Goal: Information Seeking & Learning: Learn about a topic

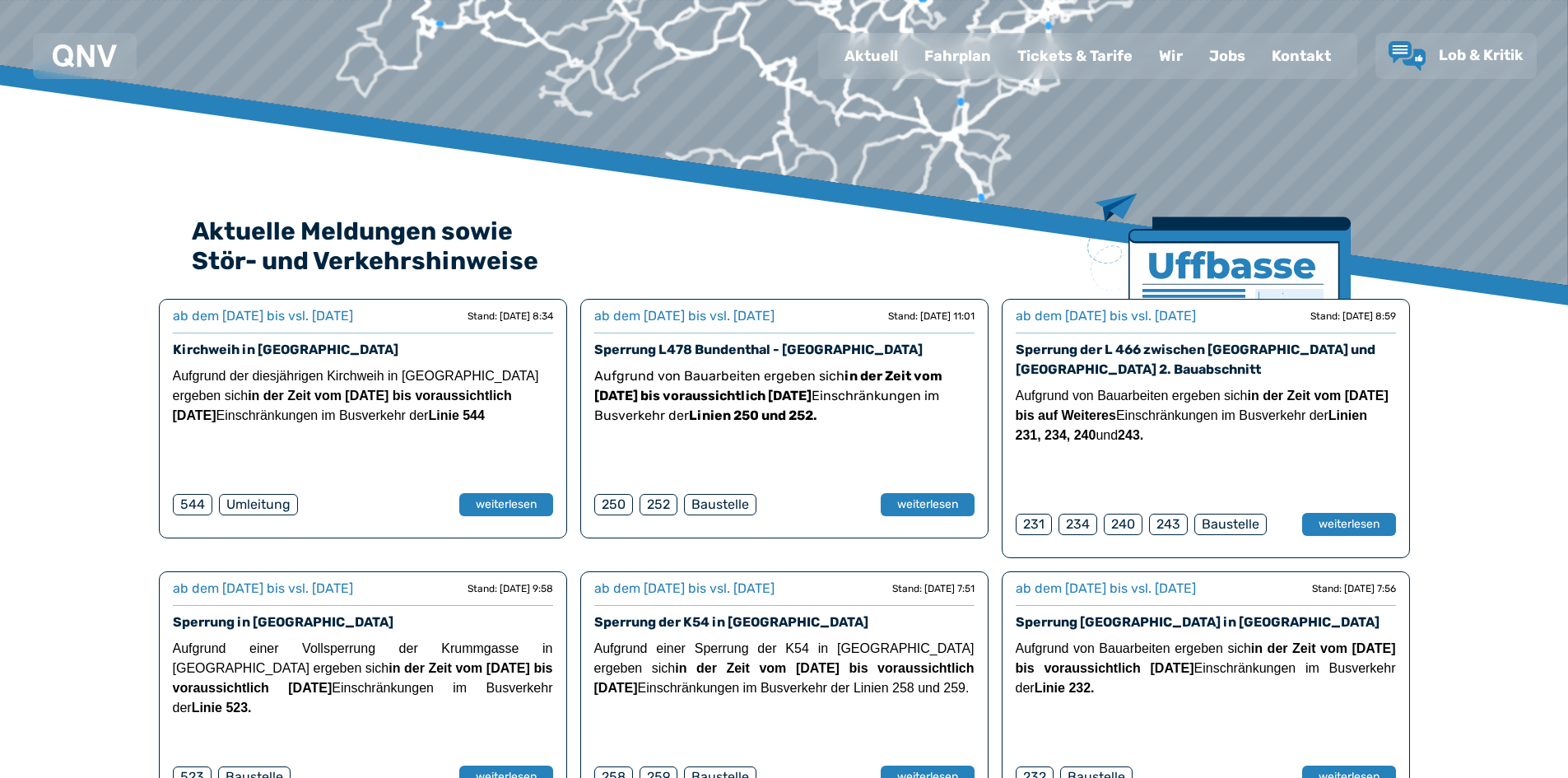
scroll to position [82, 0]
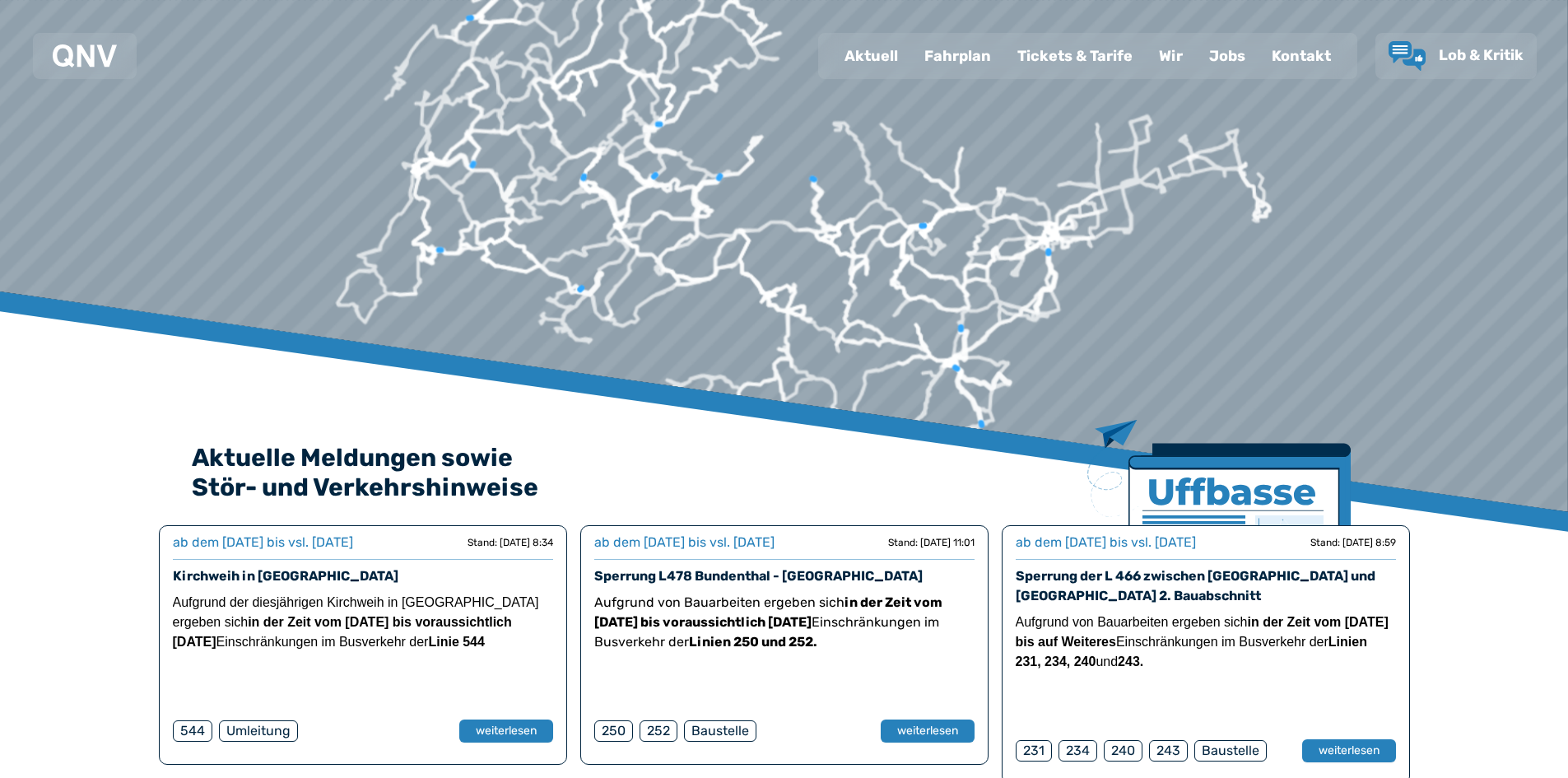
click at [970, 57] on div "Fahrplan" at bounding box center [958, 56] width 93 height 43
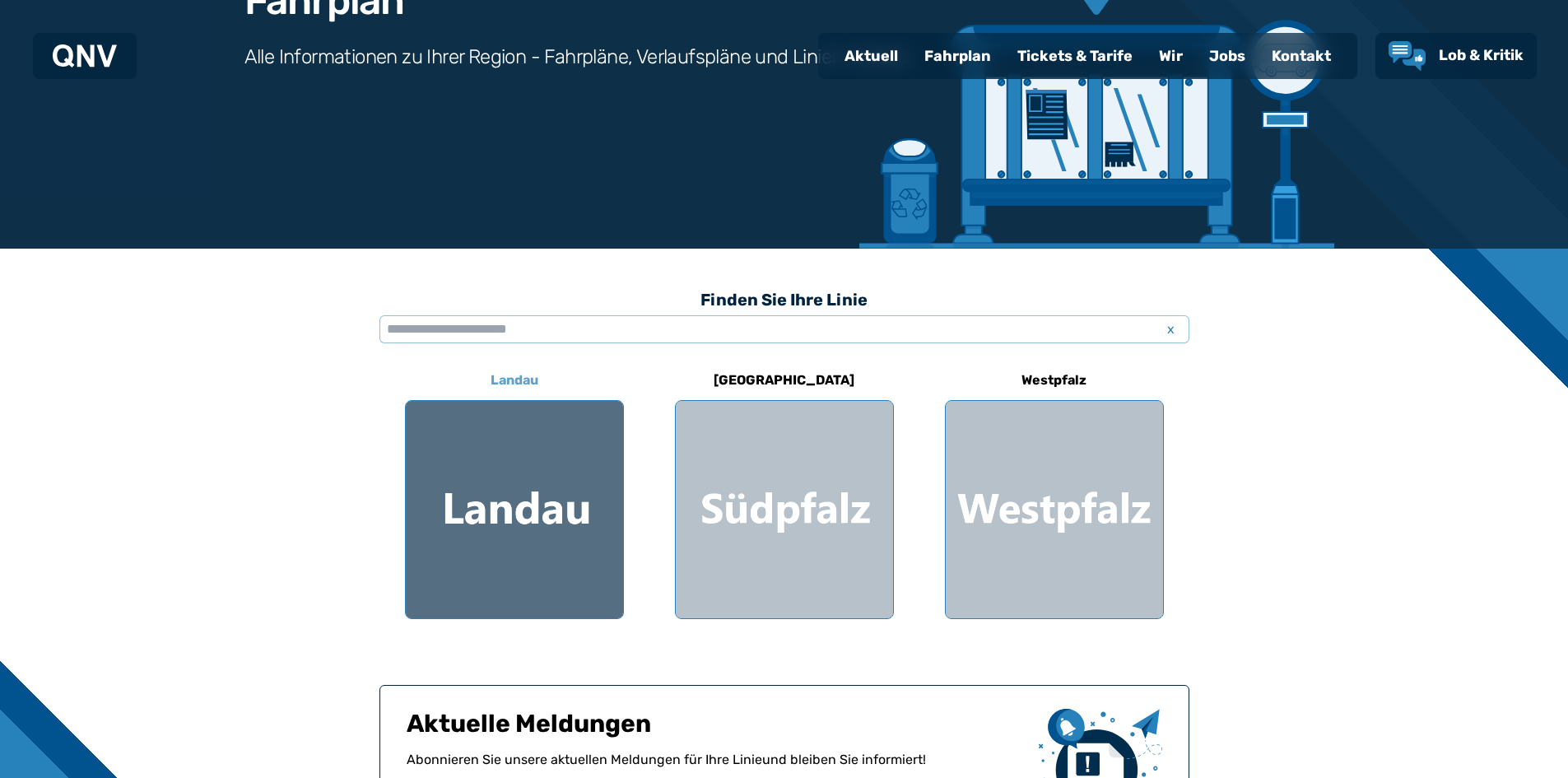
scroll to position [329, 0]
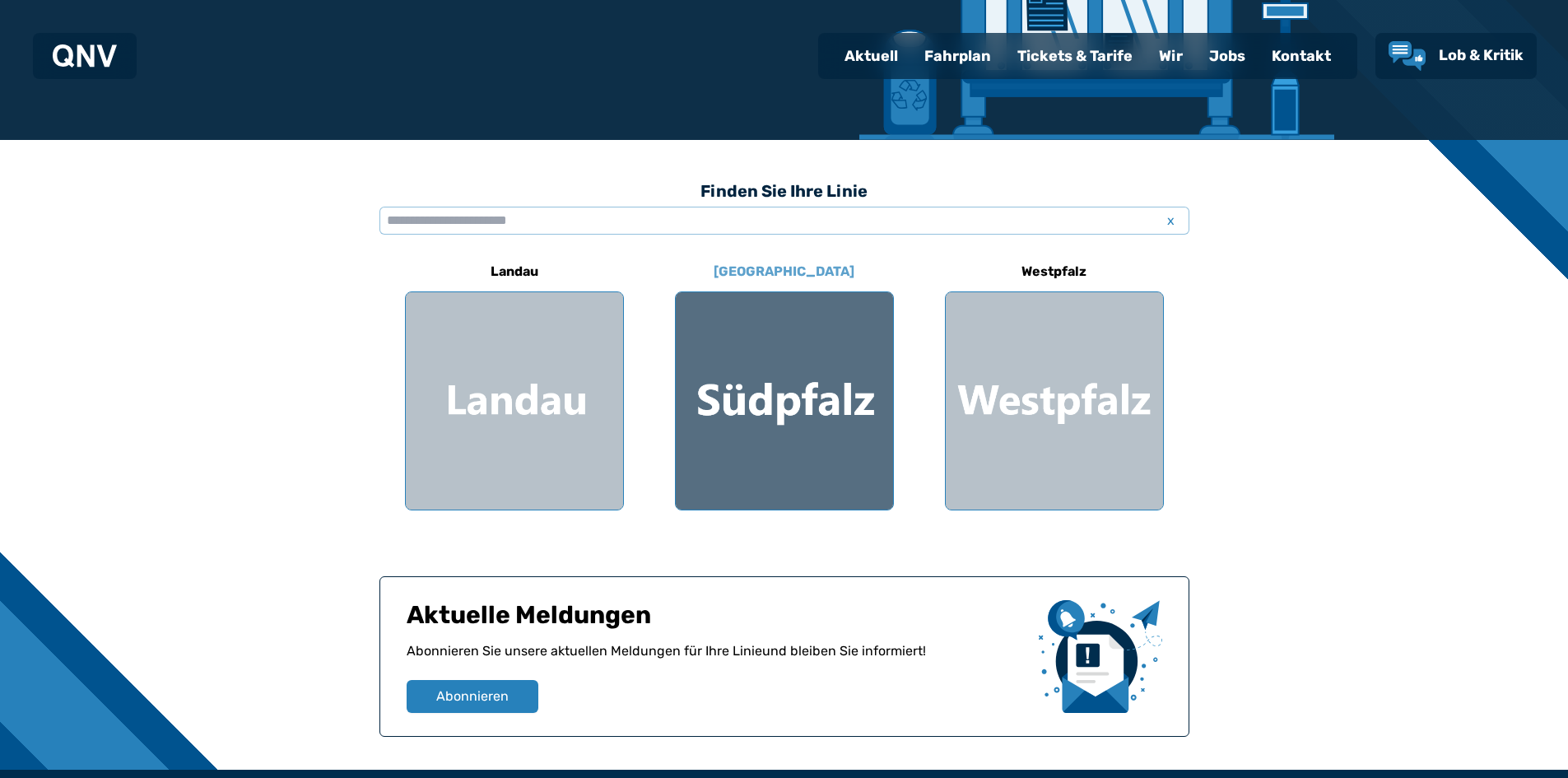
click at [777, 417] on div at bounding box center [784, 401] width 218 height 218
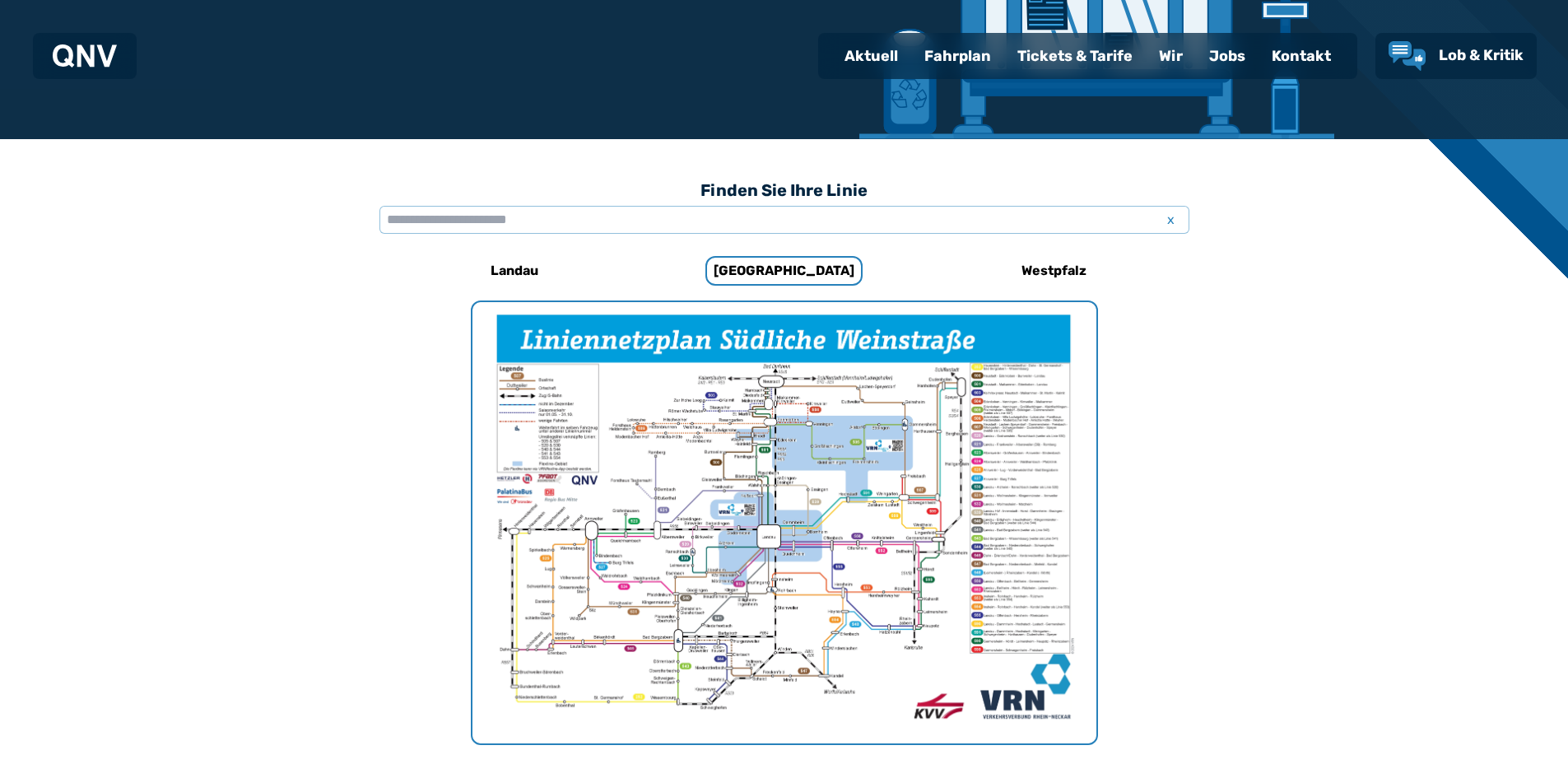
scroll to position [178, 0]
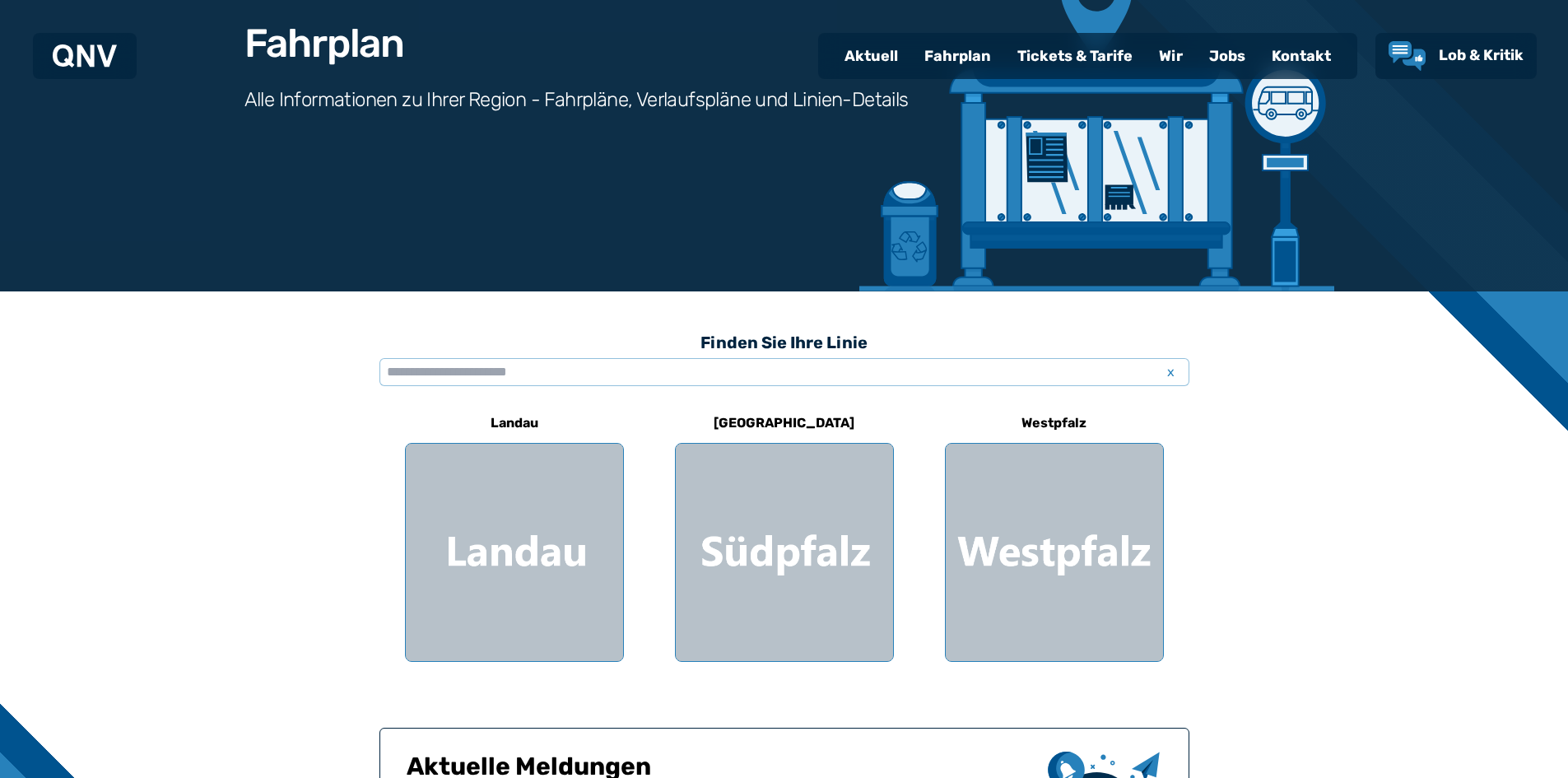
scroll to position [329, 0]
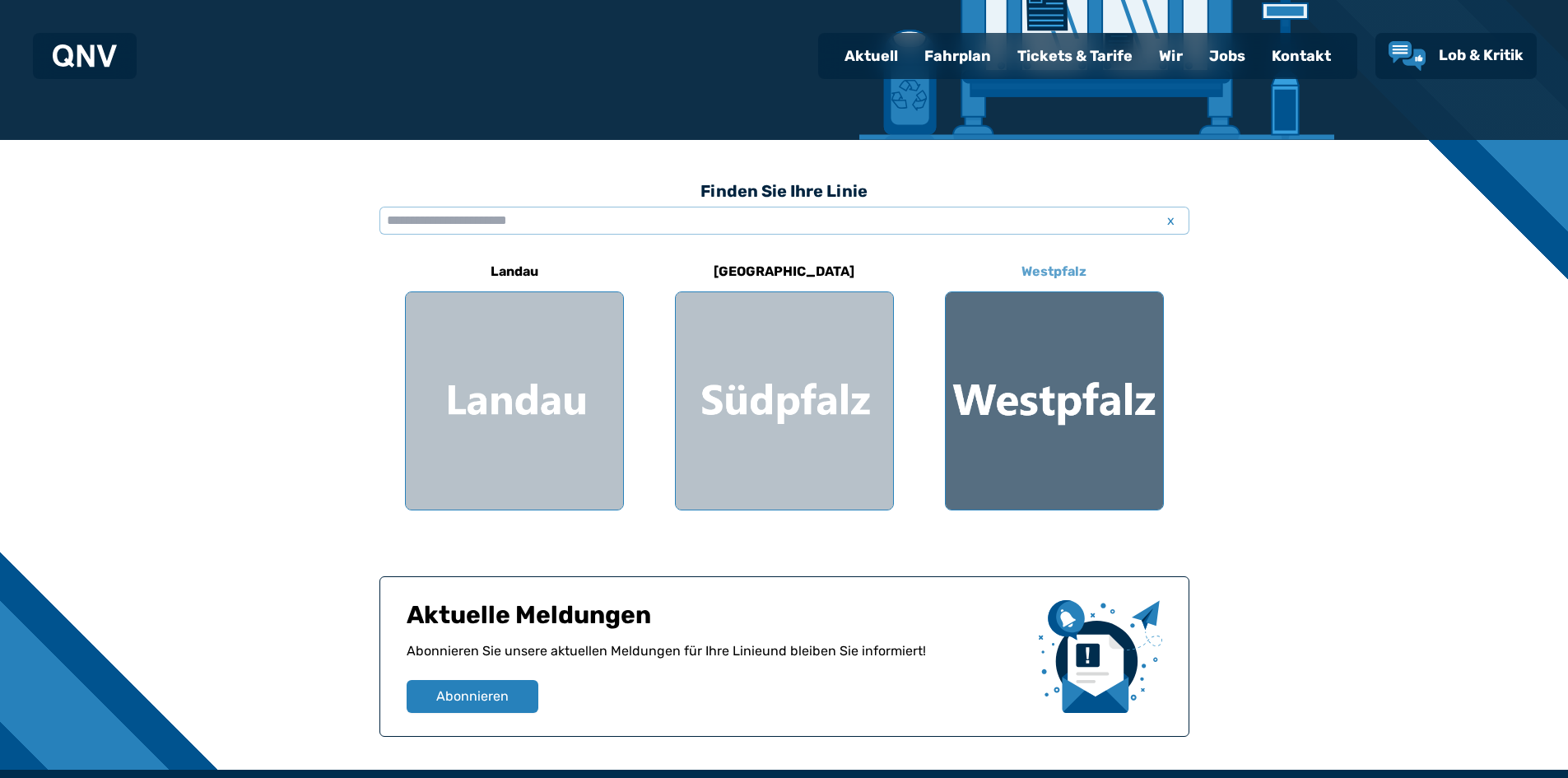
click at [1066, 463] on div at bounding box center [1054, 401] width 218 height 218
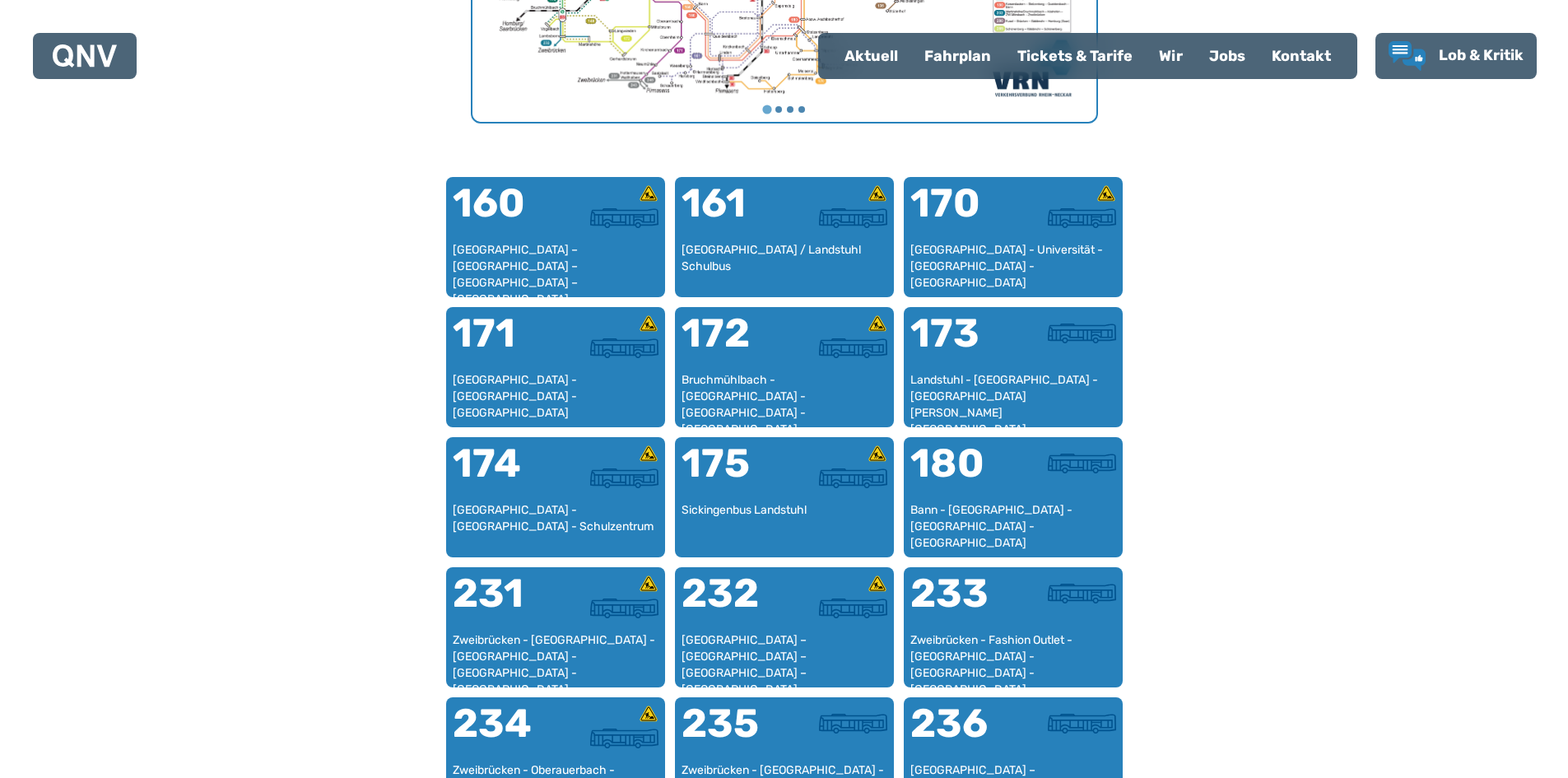
scroll to position [920, 0]
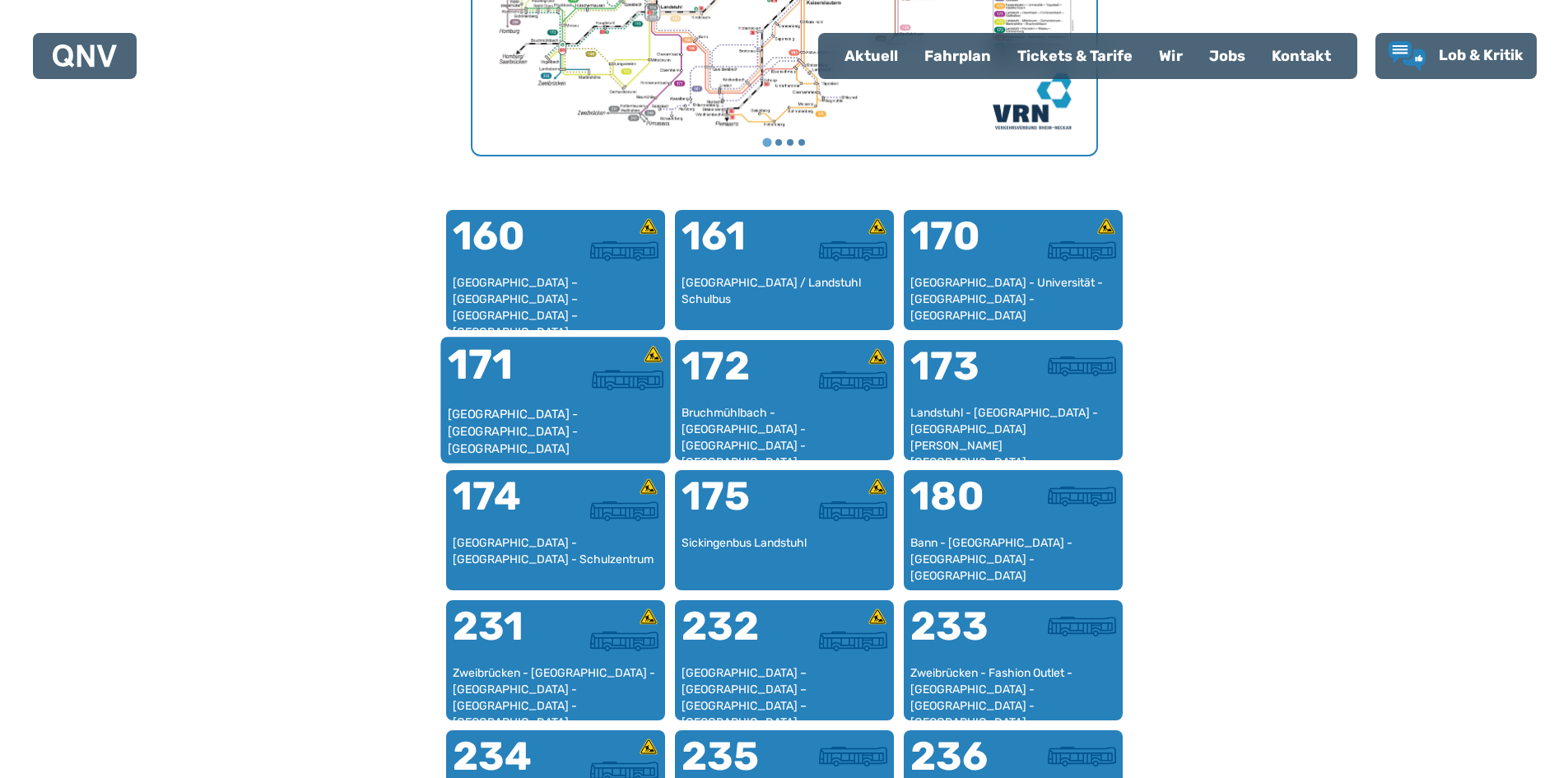
click at [560, 409] on div "[GEOGRAPHIC_DATA] - [GEOGRAPHIC_DATA] - [GEOGRAPHIC_DATA]" at bounding box center [555, 431] width 217 height 51
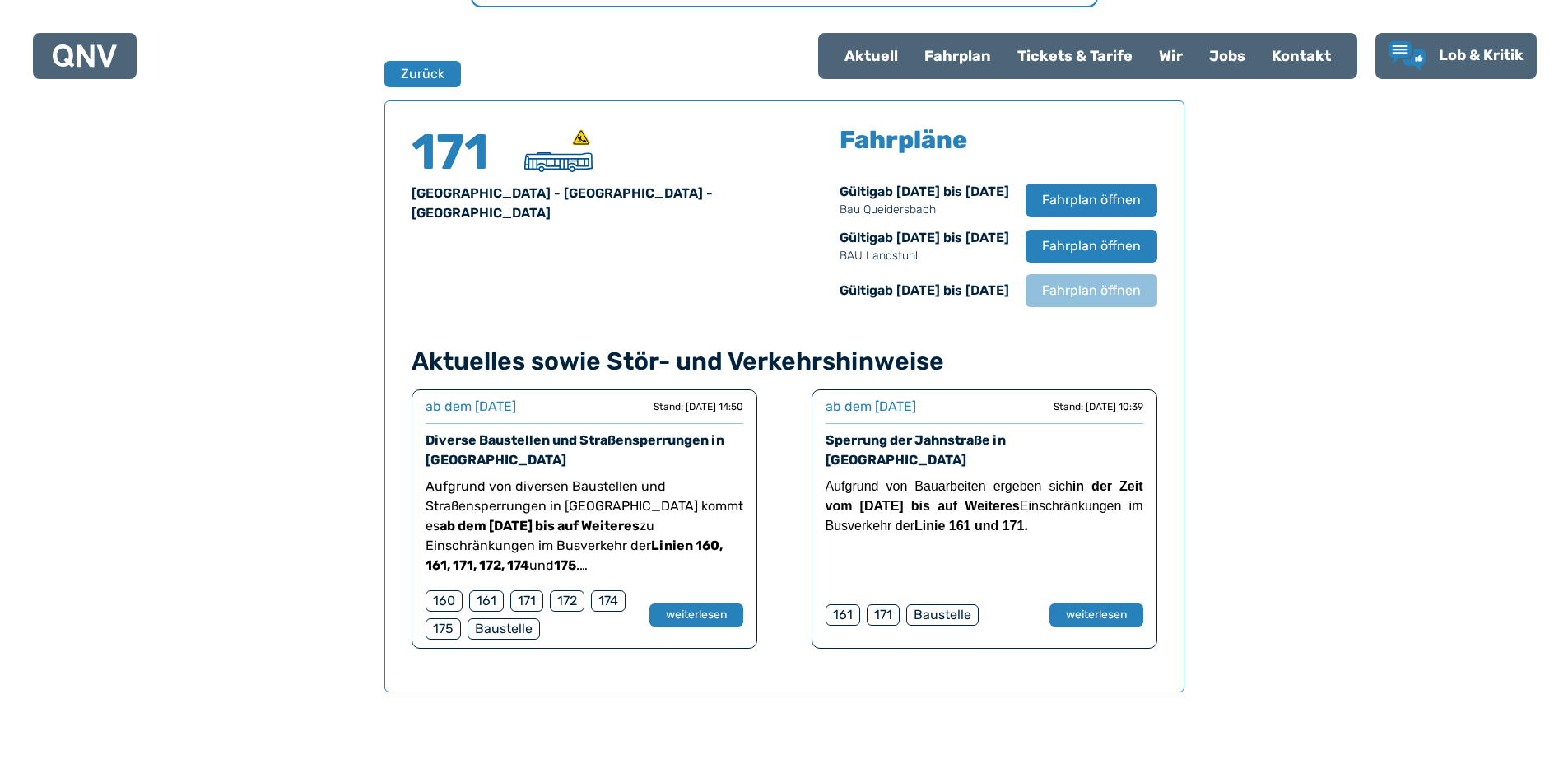
scroll to position [1086, 0]
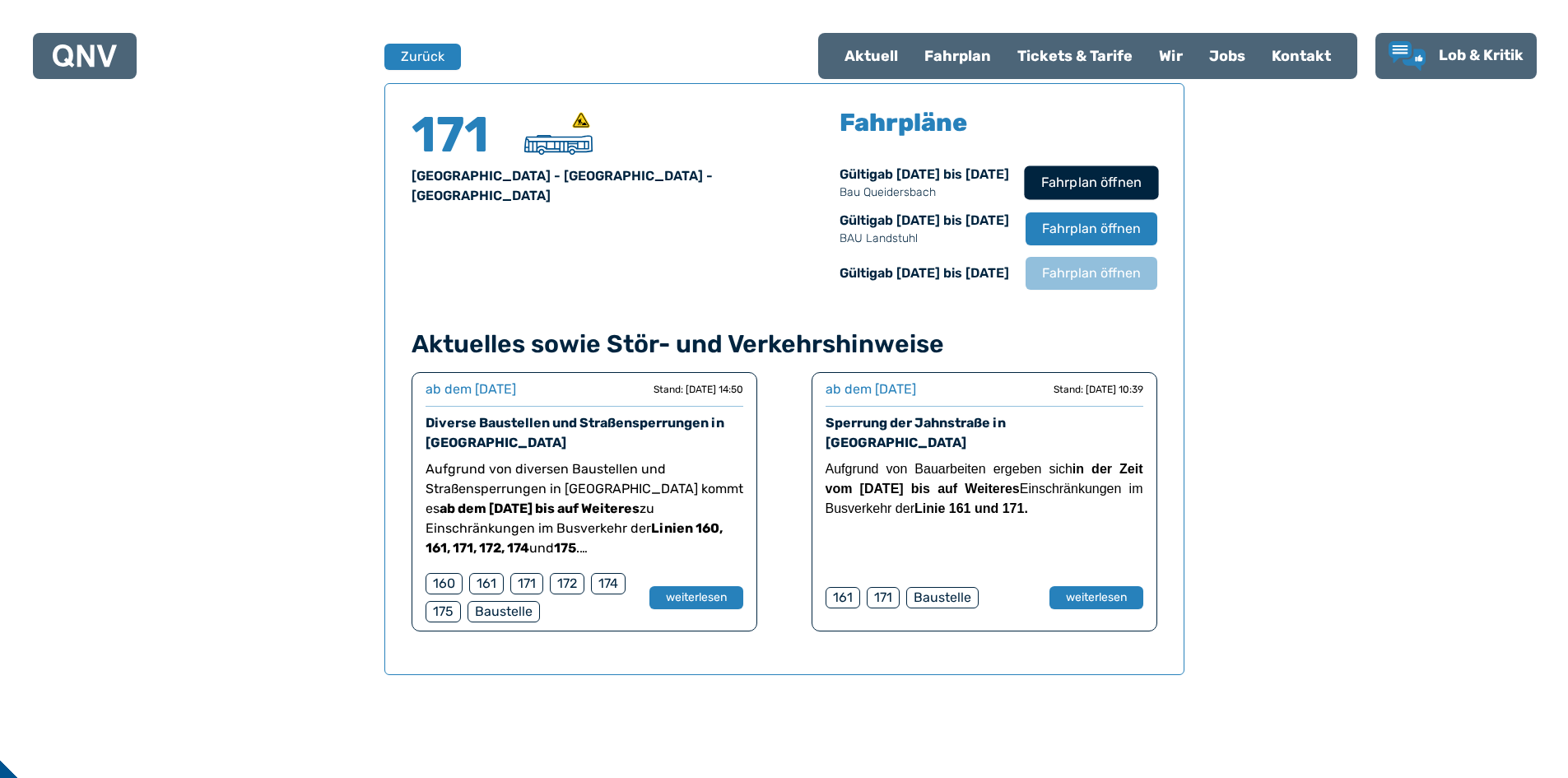
click at [1070, 174] on span "Fahrplan öffnen" at bounding box center [1090, 183] width 100 height 20
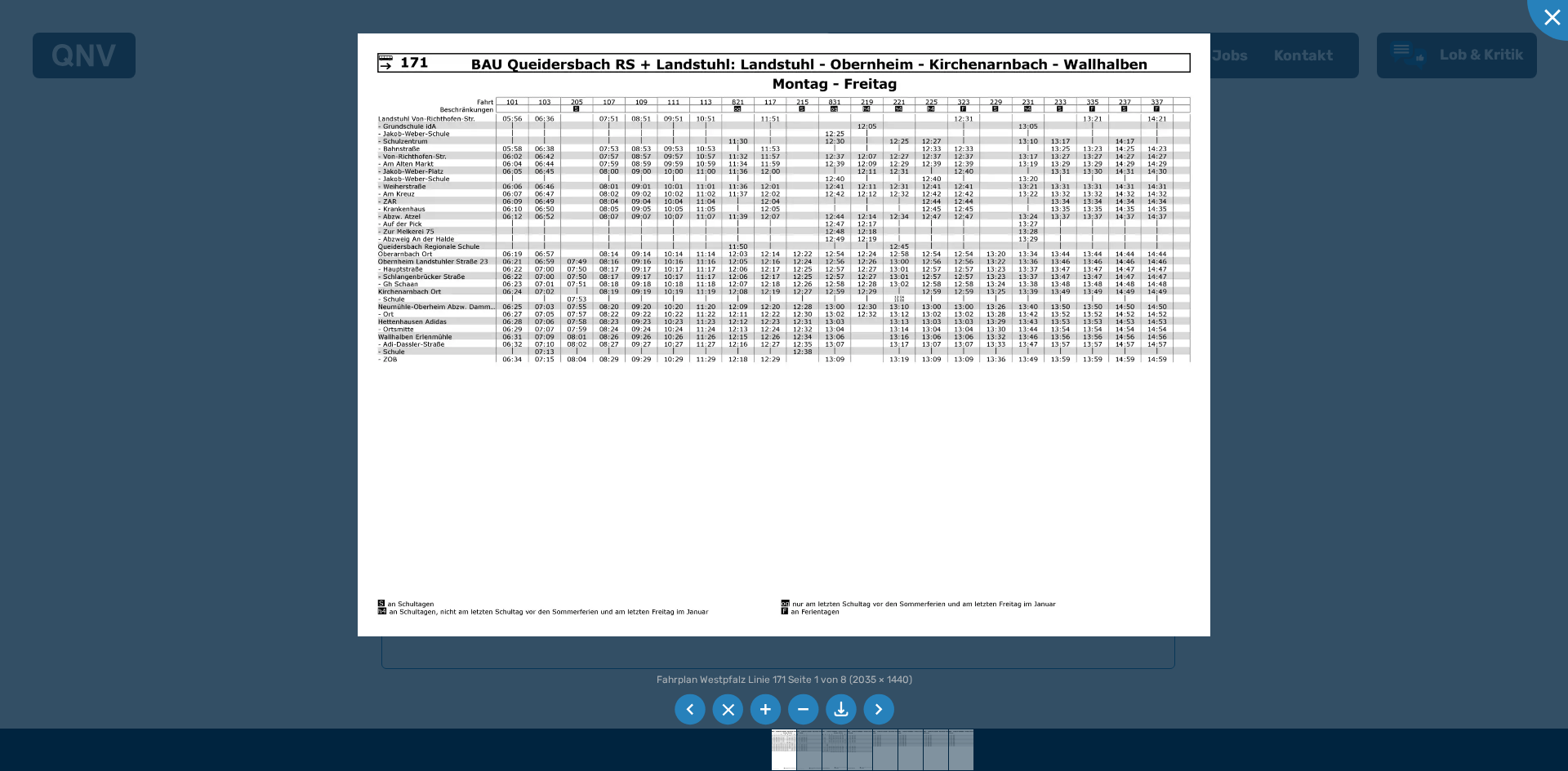
click at [879, 711] on li at bounding box center [878, 710] width 31 height 31
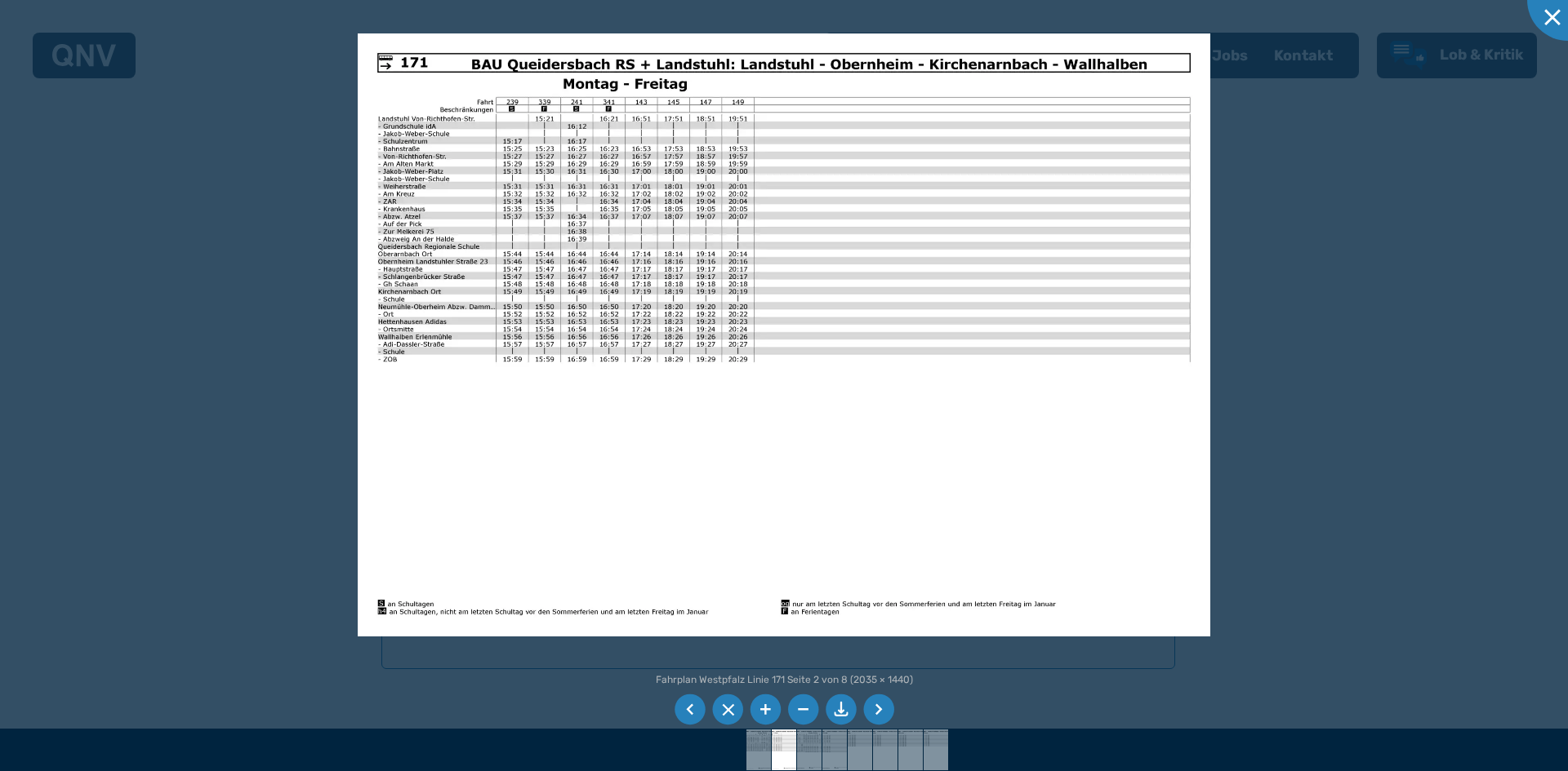
click at [878, 711] on li at bounding box center [878, 710] width 31 height 31
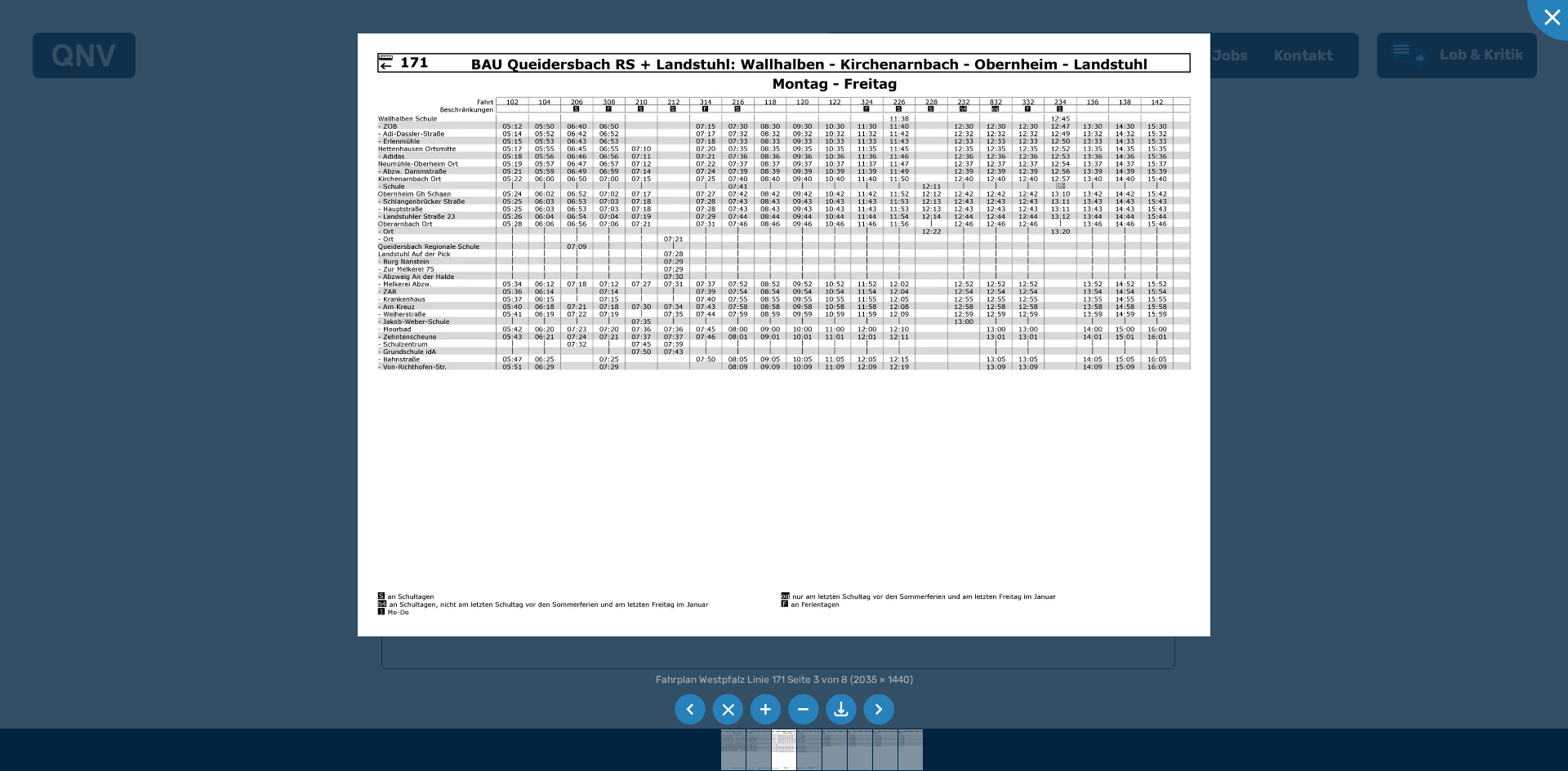
click at [876, 705] on li at bounding box center [878, 710] width 31 height 31
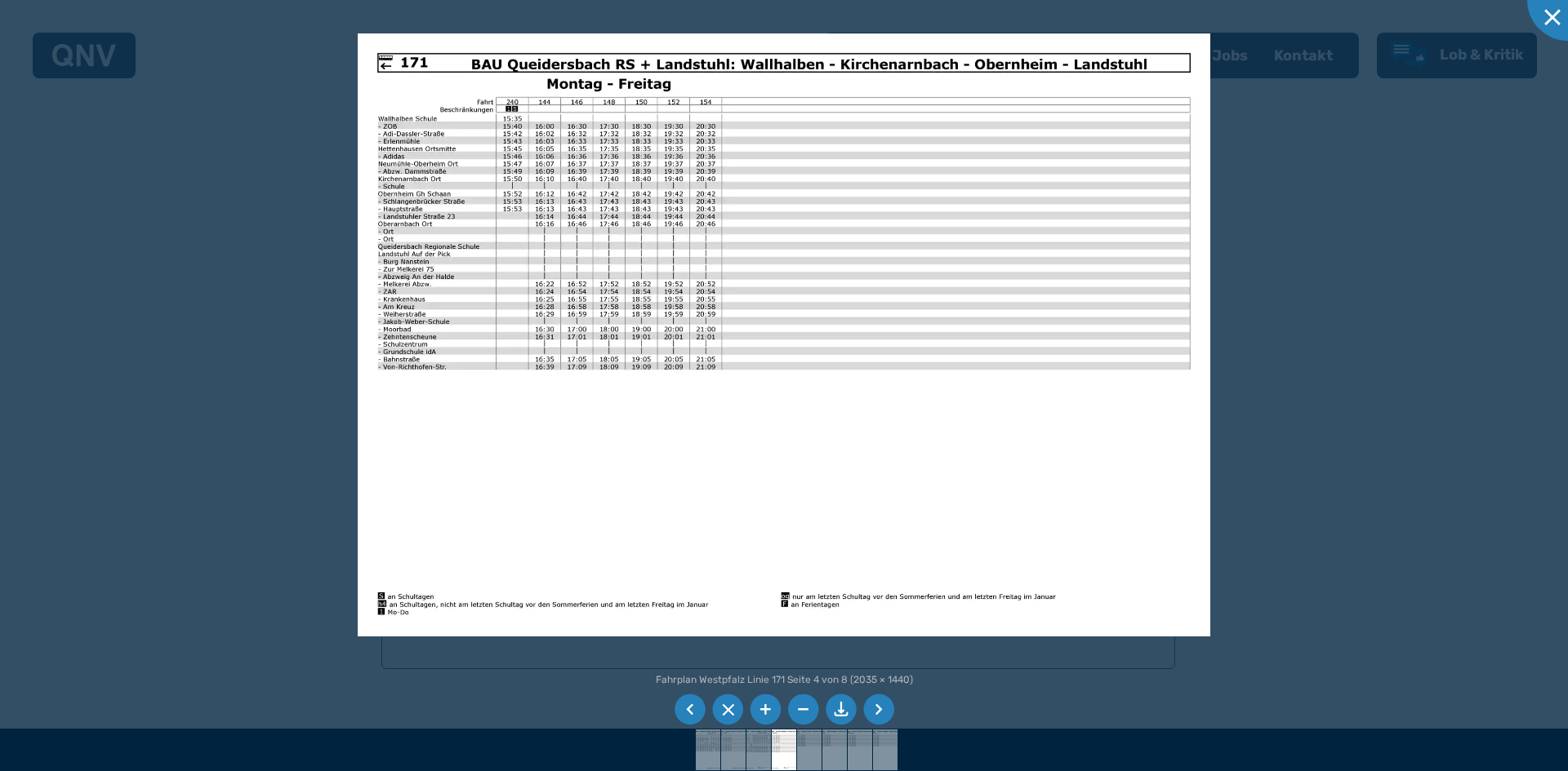
click at [876, 705] on li at bounding box center [878, 710] width 31 height 31
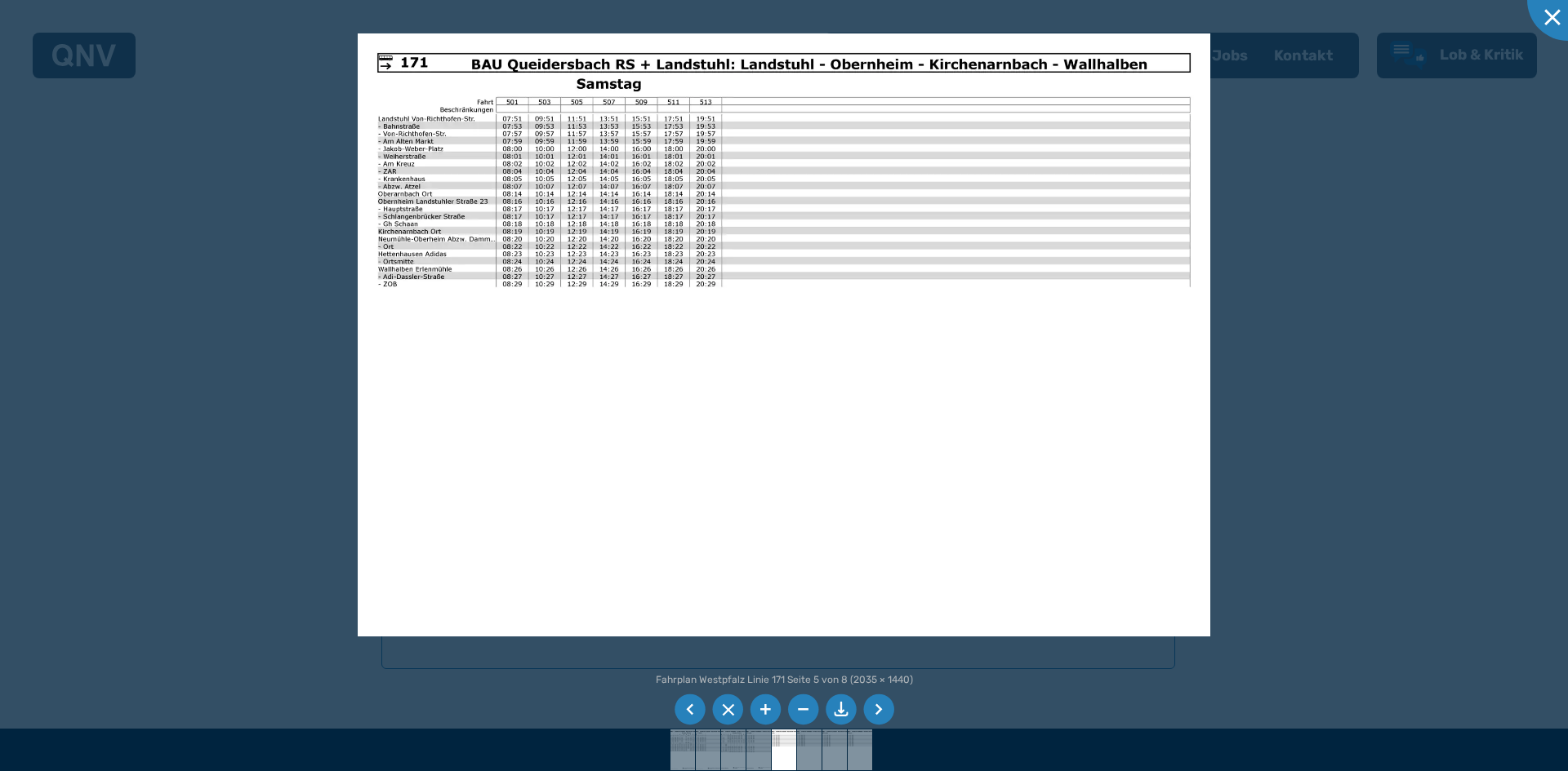
click at [873, 713] on li at bounding box center [878, 710] width 31 height 31
click at [870, 716] on li at bounding box center [878, 710] width 31 height 31
click at [872, 713] on li at bounding box center [878, 710] width 31 height 31
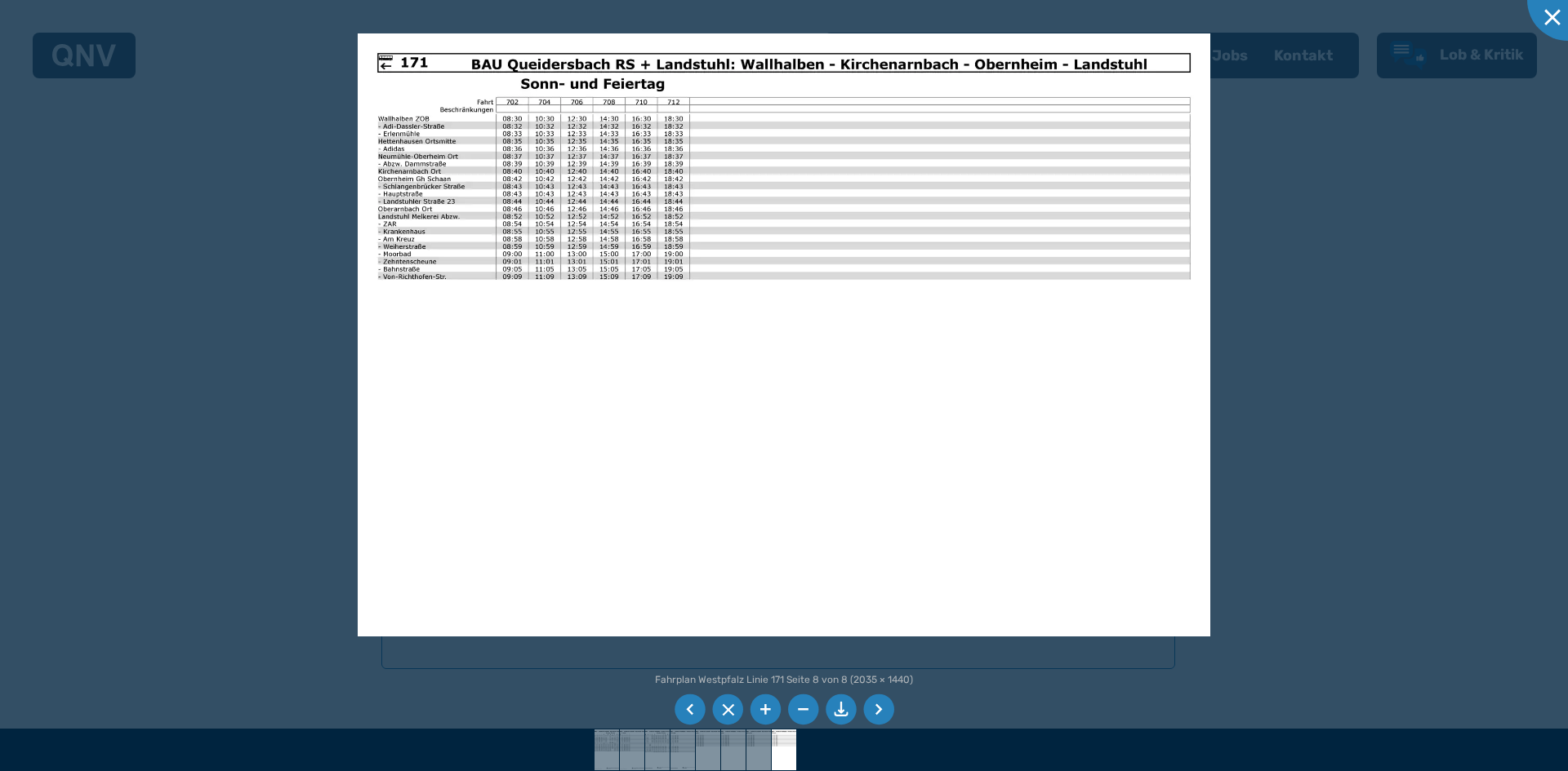
click at [872, 713] on li at bounding box center [878, 710] width 31 height 31
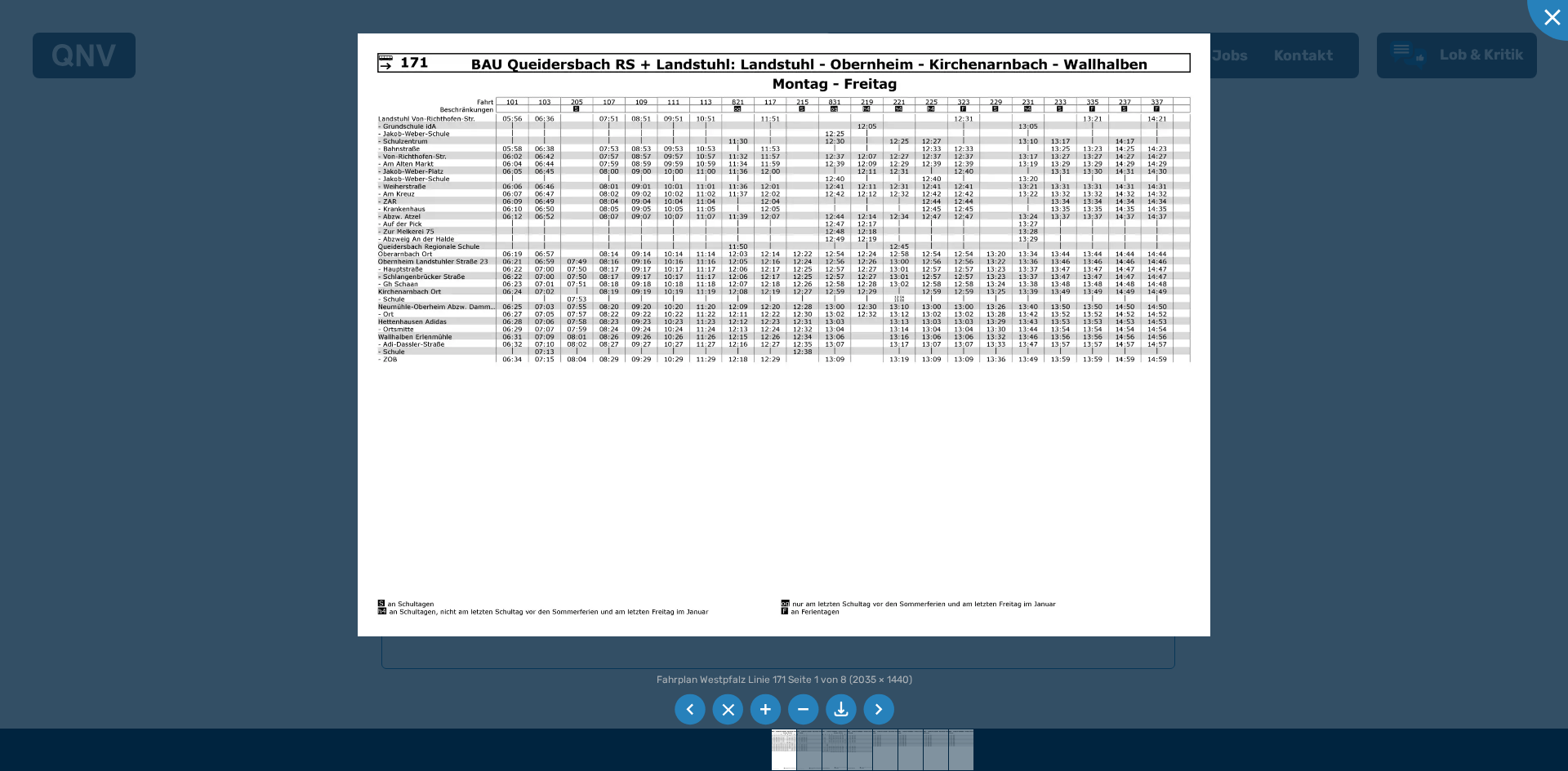
click at [872, 712] on li at bounding box center [878, 710] width 31 height 31
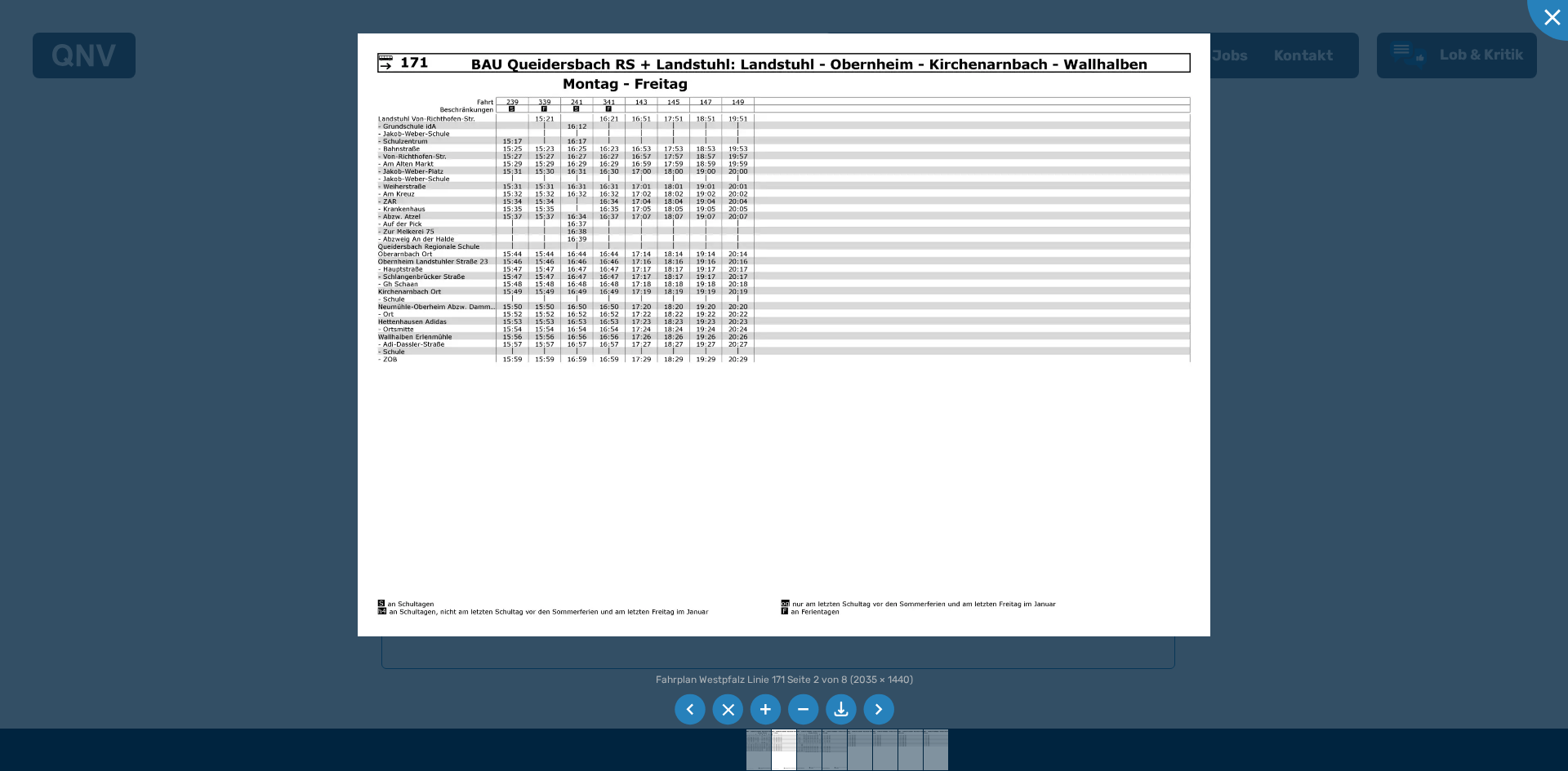
click at [1252, 279] on div at bounding box center [784, 385] width 1568 height 771
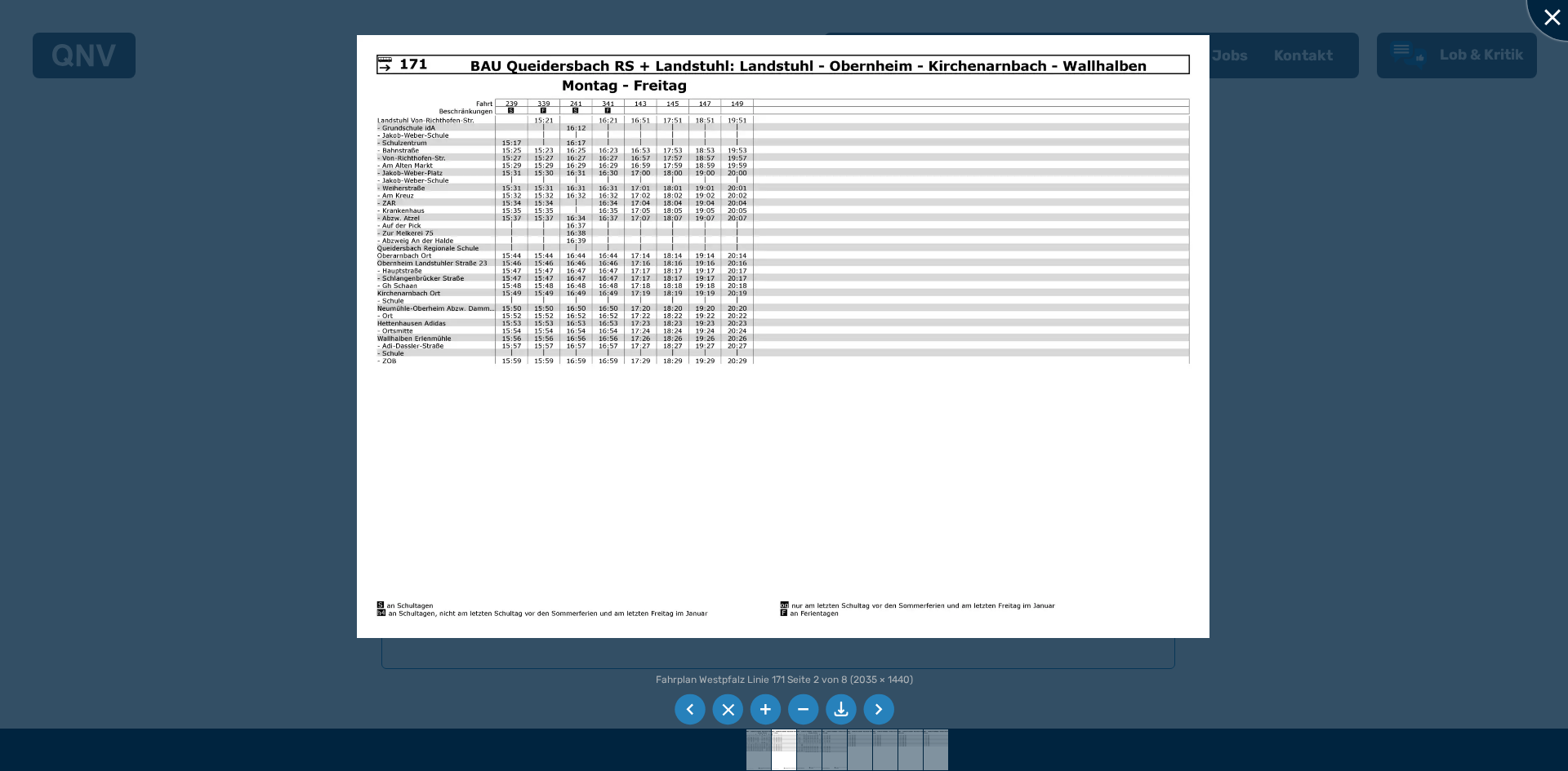
click at [1554, 18] on div at bounding box center [1568, 0] width 82 height 82
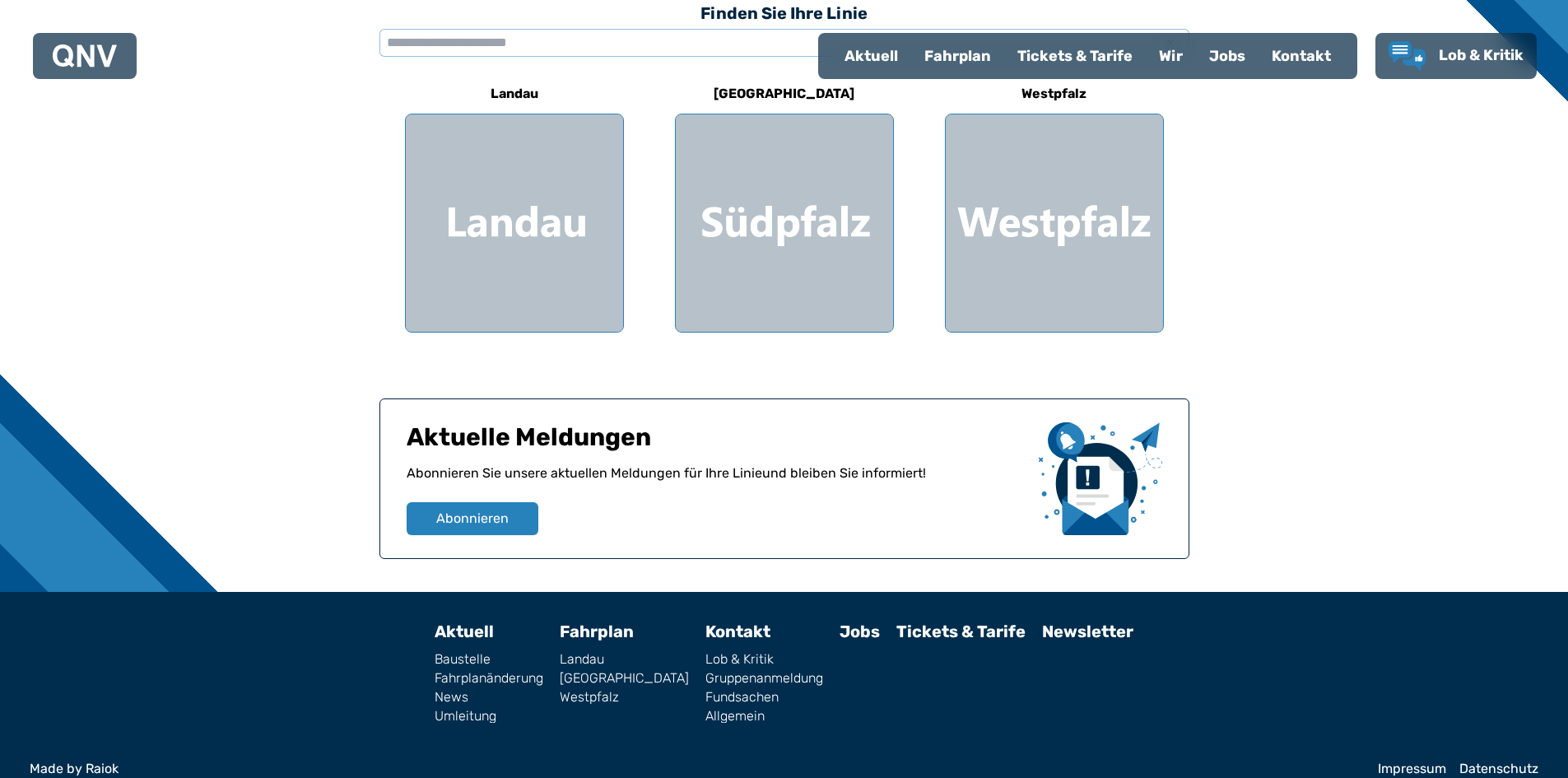
scroll to position [329, 0]
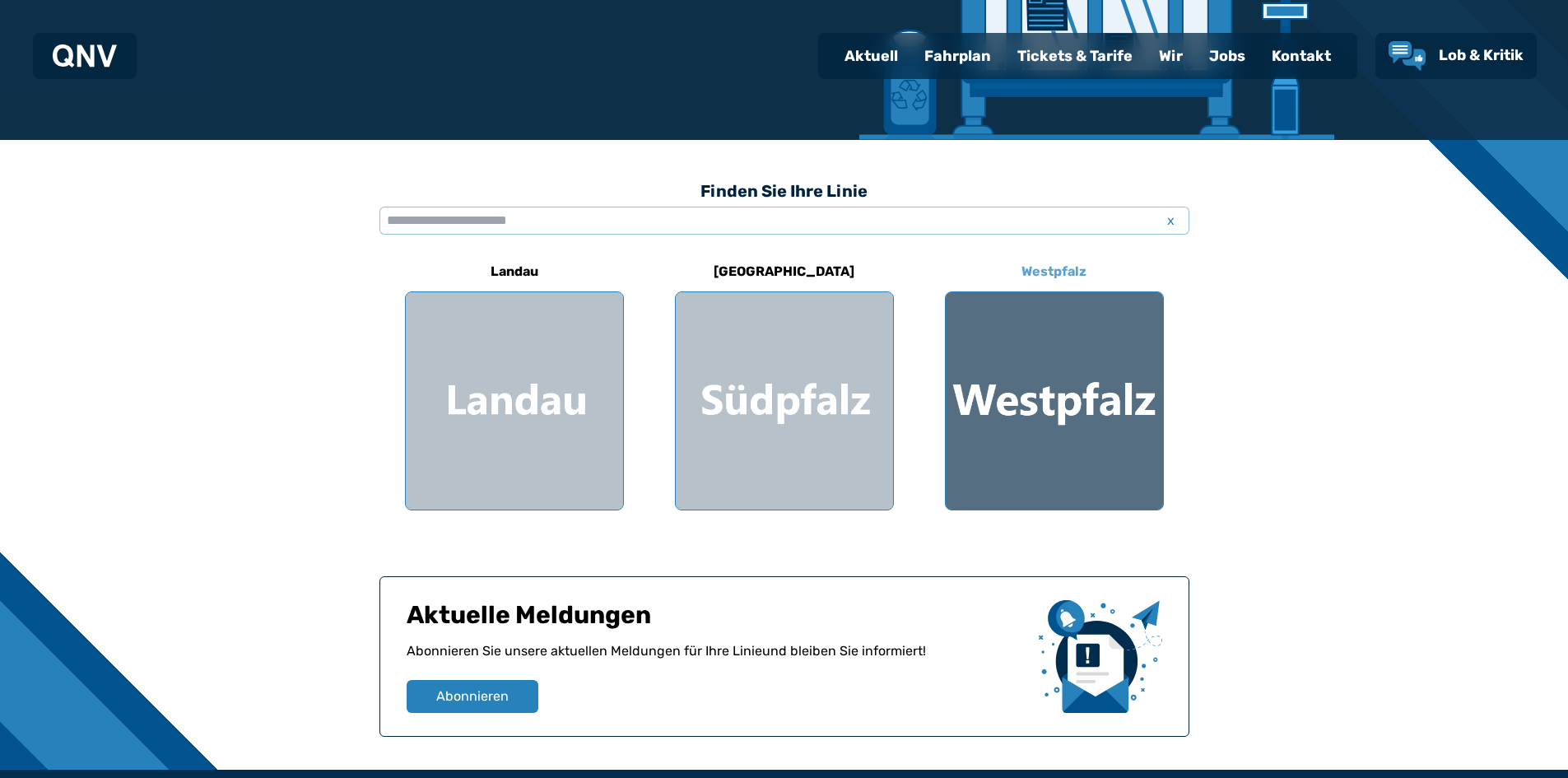
click at [1025, 379] on div at bounding box center [1054, 401] width 218 height 218
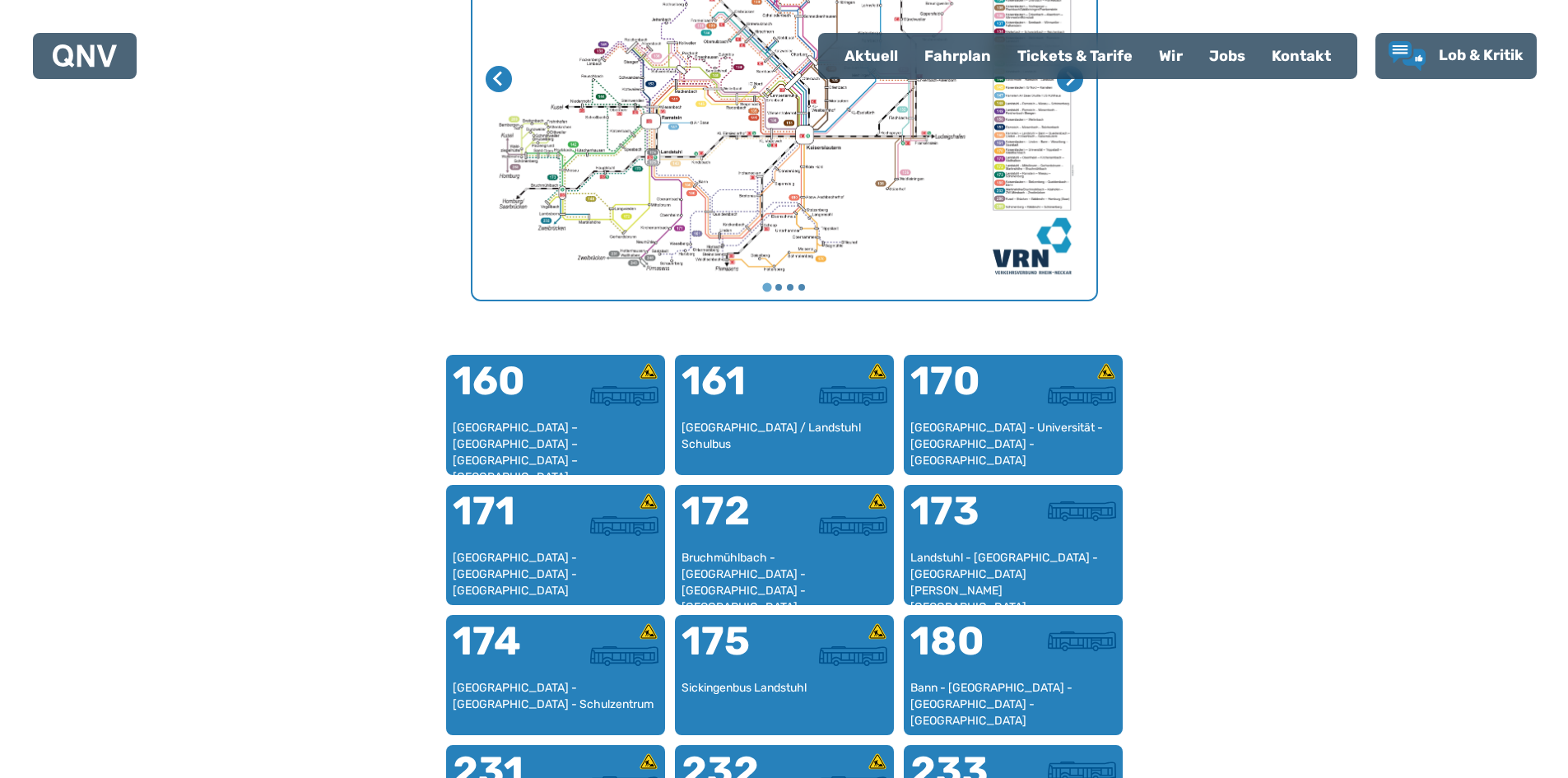
scroll to position [755, 0]
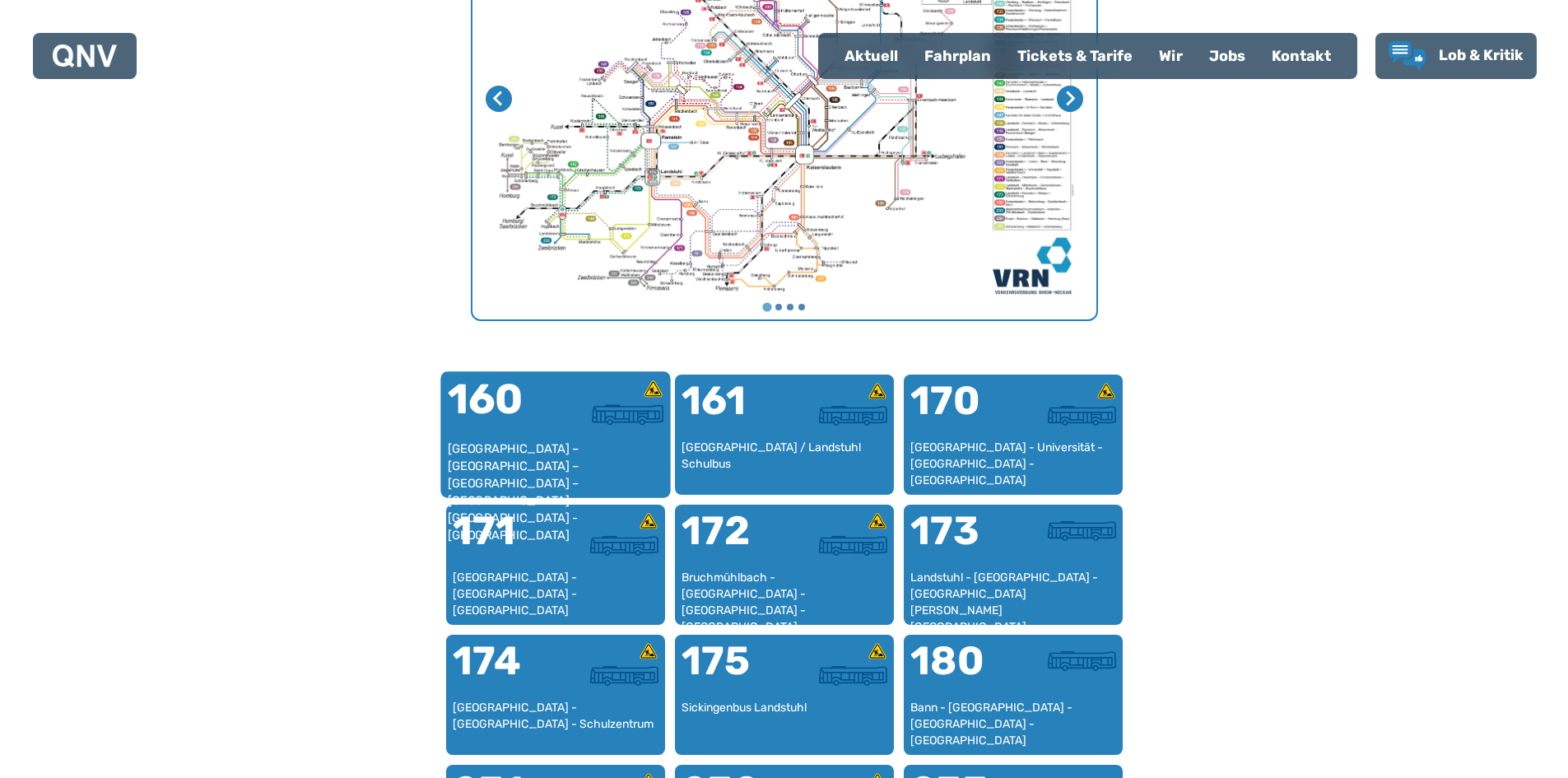
click at [556, 438] on div at bounding box center [610, 410] width 108 height 62
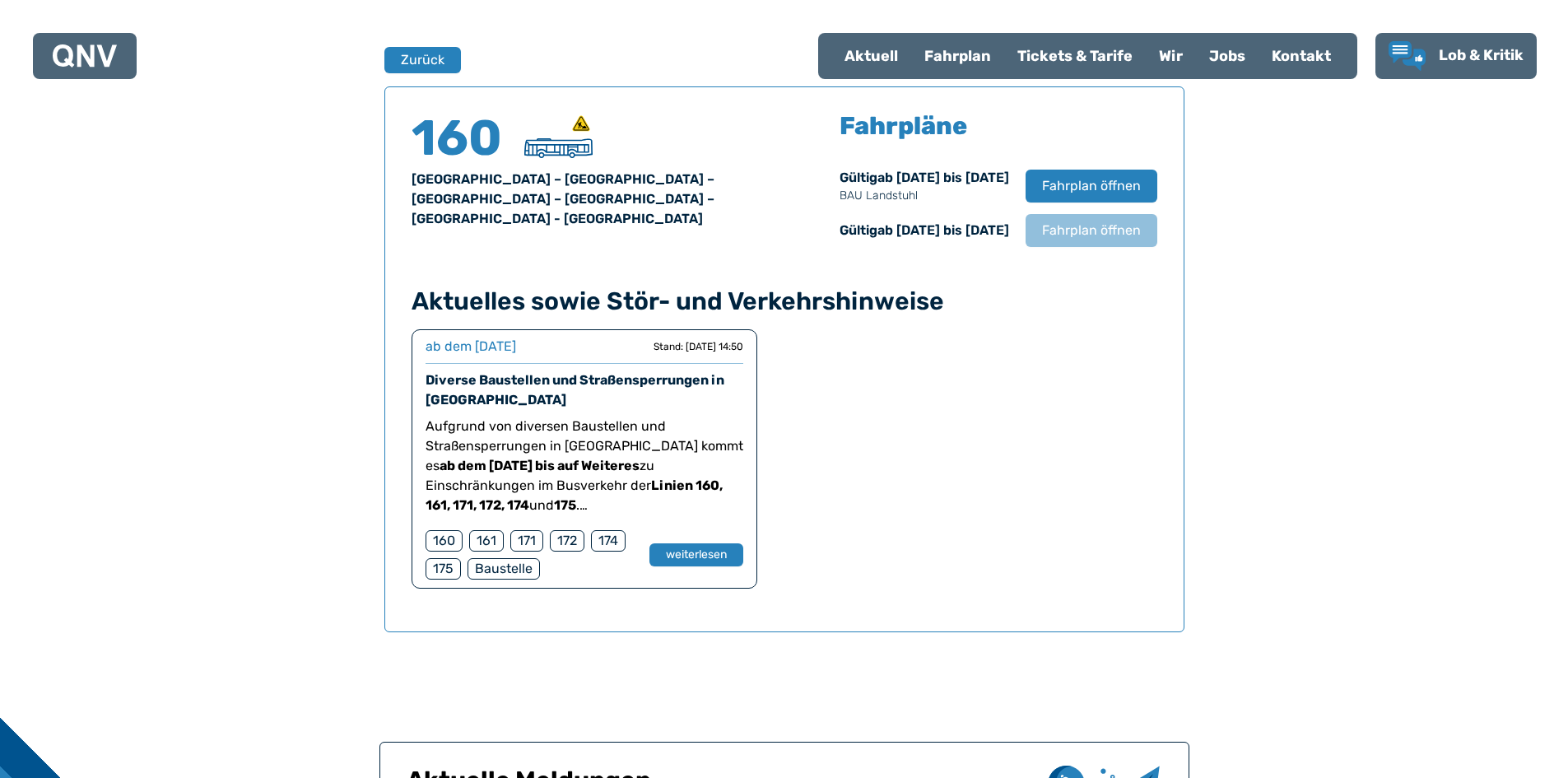
scroll to position [1086, 0]
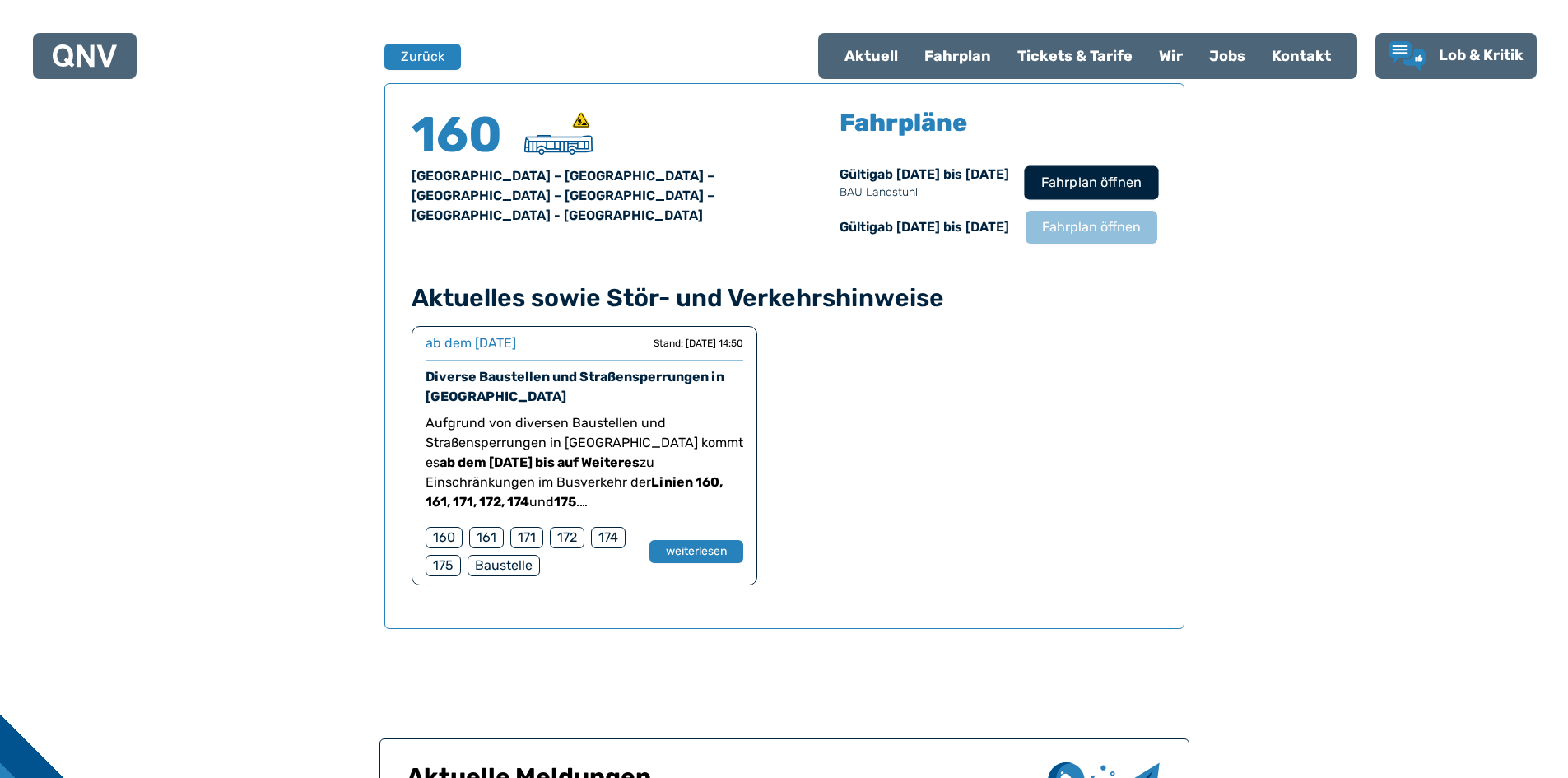
click at [1087, 181] on span "Fahrplan öffnen" at bounding box center [1090, 183] width 100 height 20
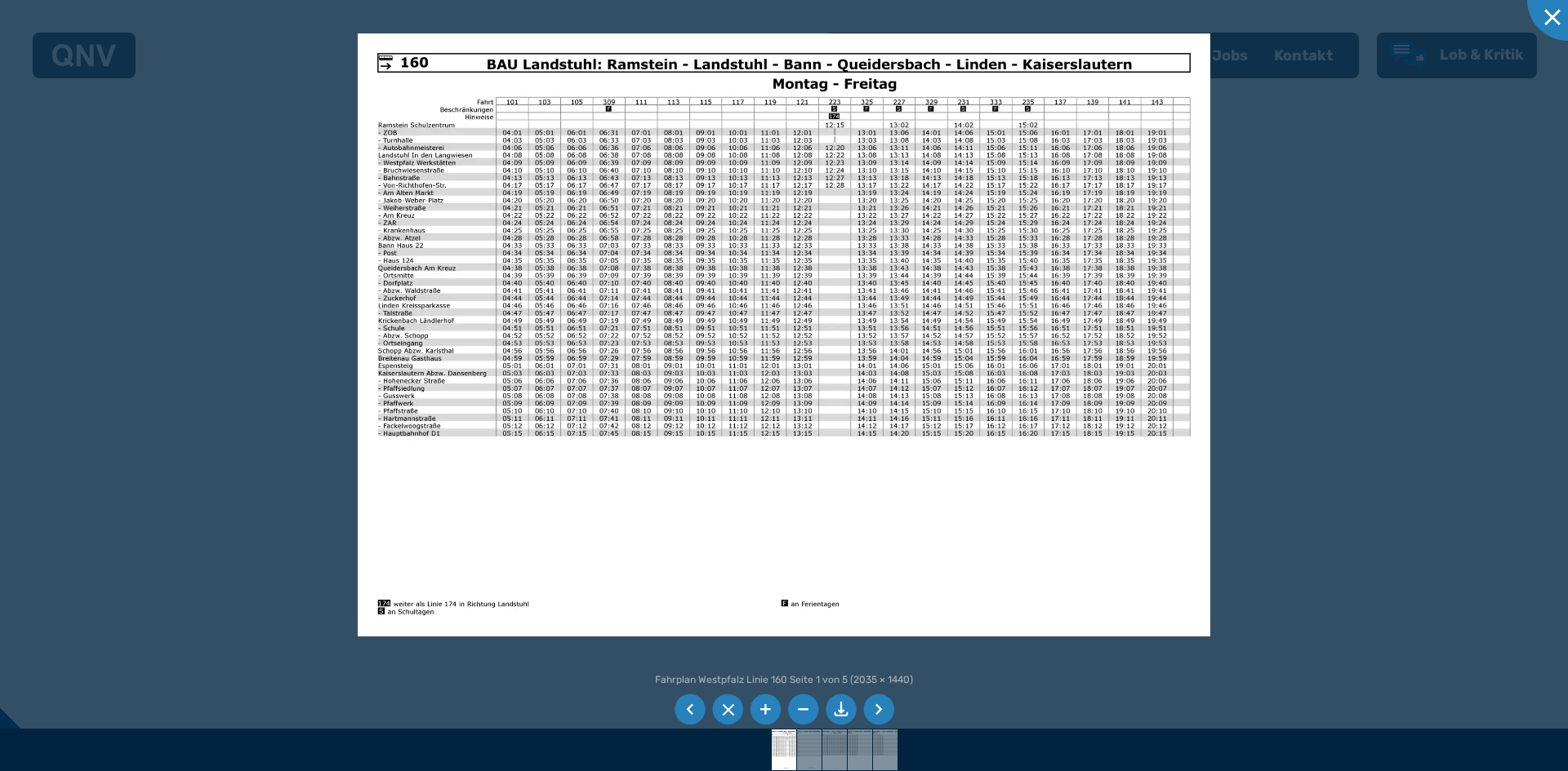
click at [875, 705] on li at bounding box center [878, 710] width 31 height 31
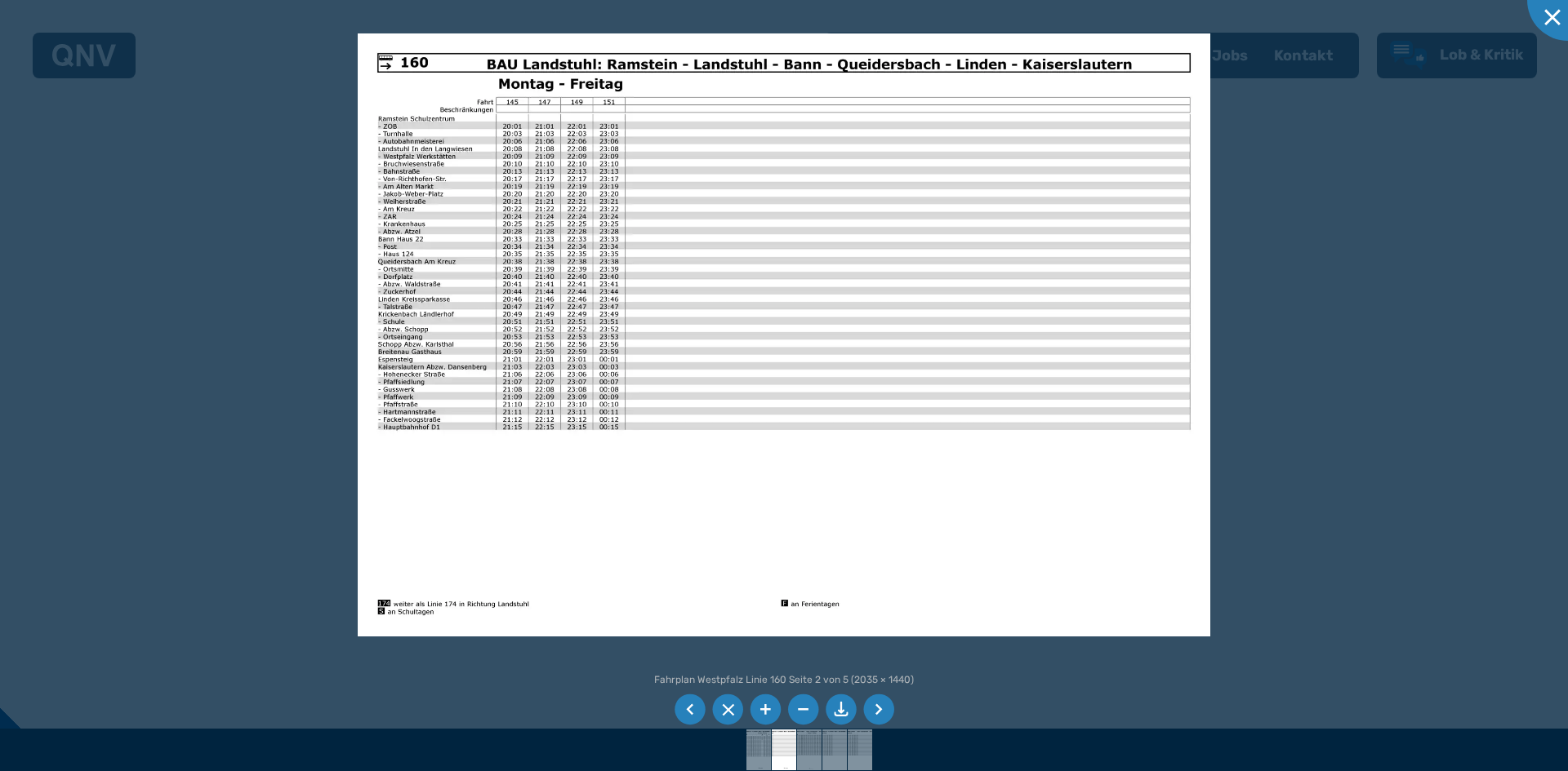
click at [873, 705] on li at bounding box center [878, 710] width 31 height 31
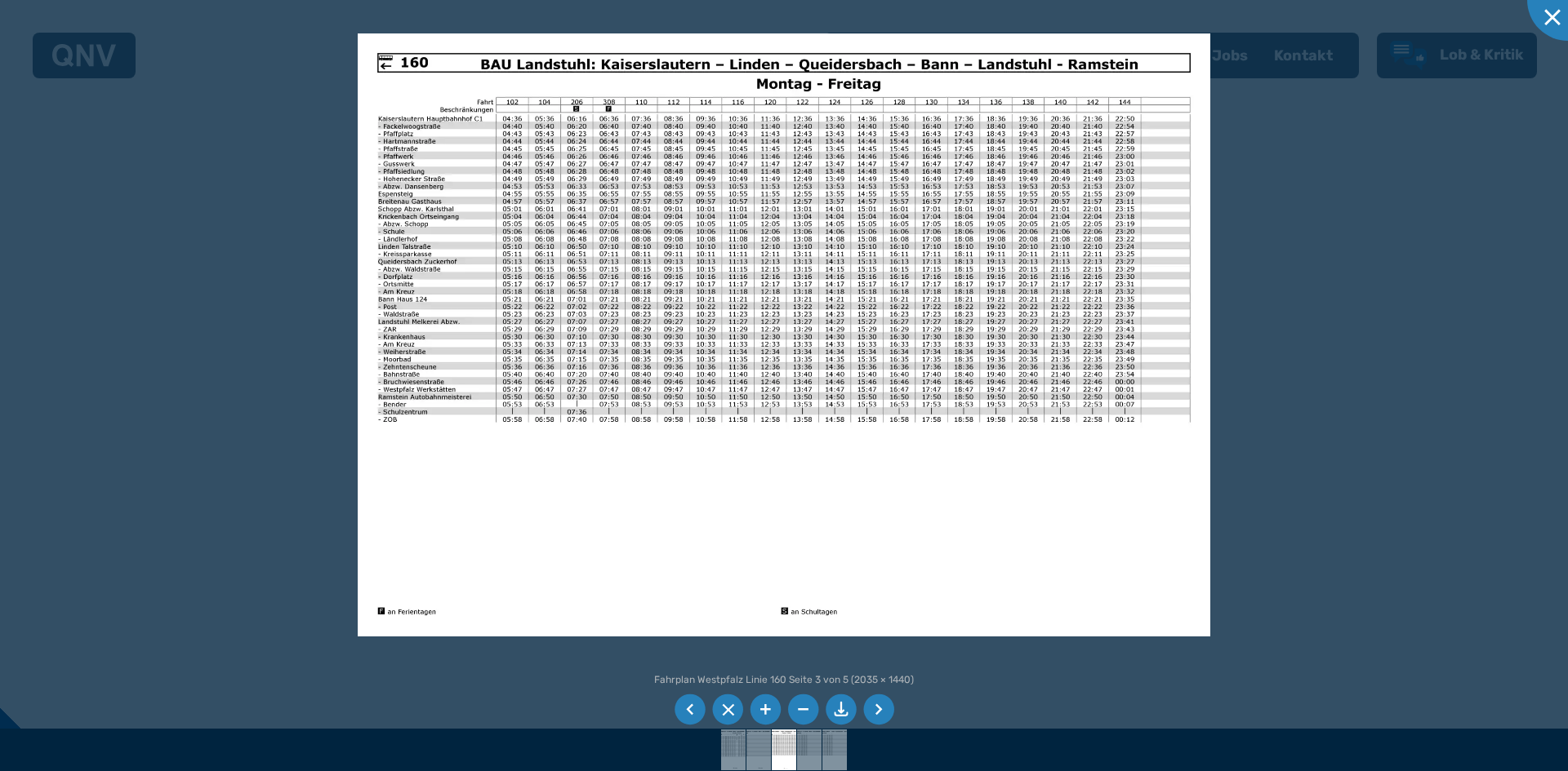
click at [1474, 315] on div at bounding box center [784, 385] width 1568 height 771
